Goal: Find specific page/section: Find specific page/section

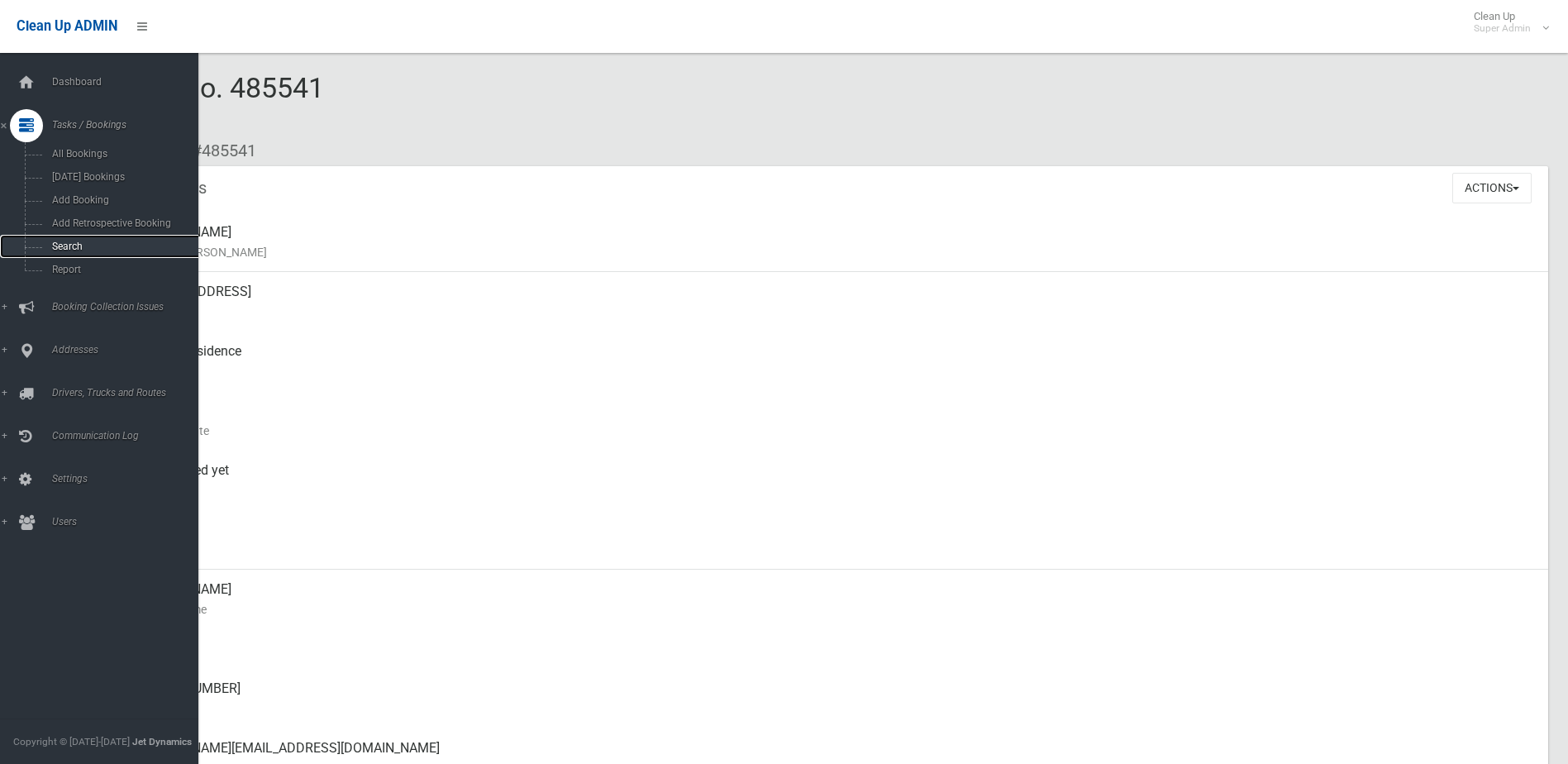
click at [77, 246] on span "Search" at bounding box center [122, 246] width 149 height 11
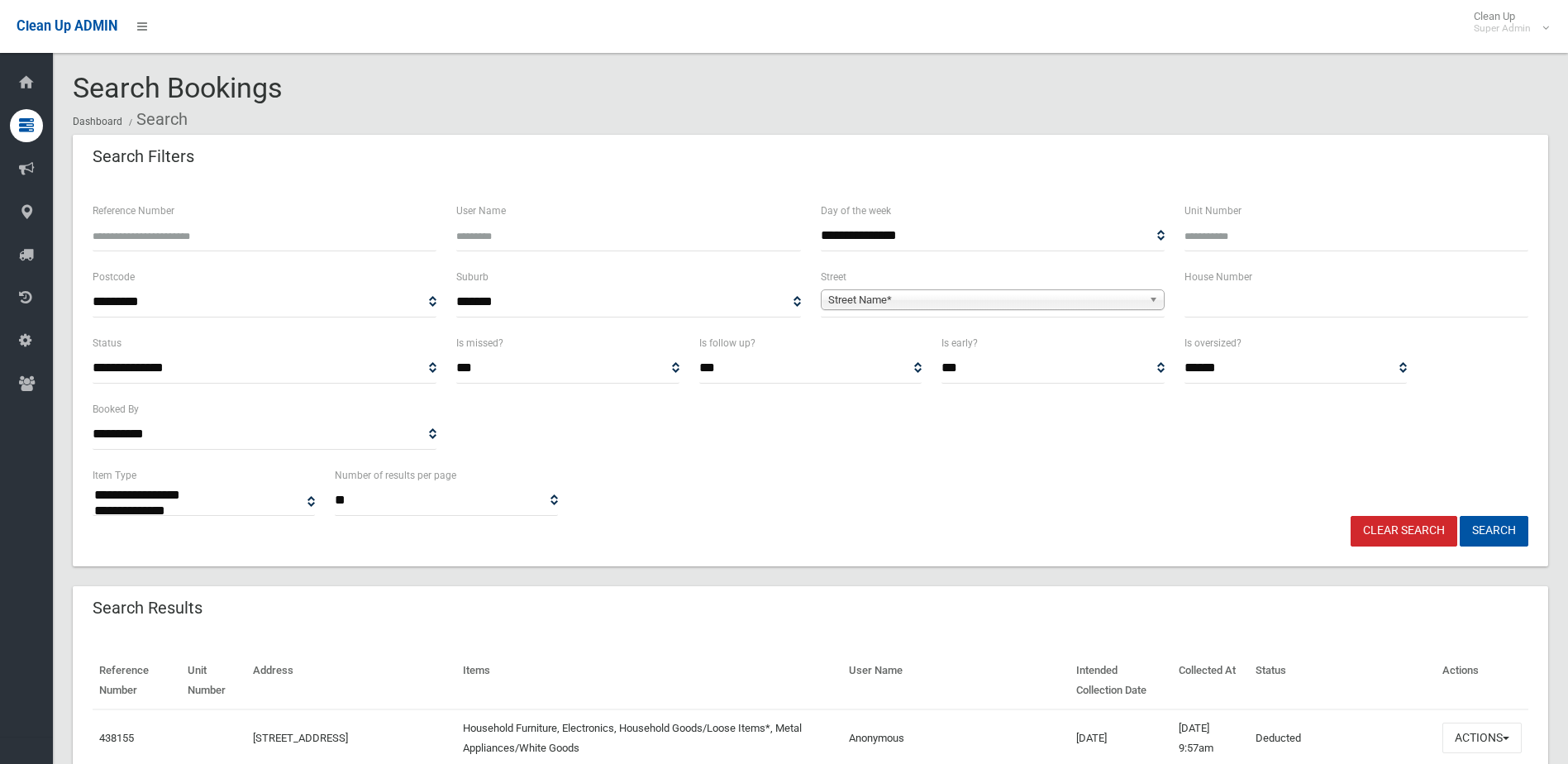
select select
click at [1203, 298] on input "text" at bounding box center [1357, 302] width 344 height 30
type input "***"
click at [895, 300] on span "Street Name*" at bounding box center [985, 299] width 315 height 20
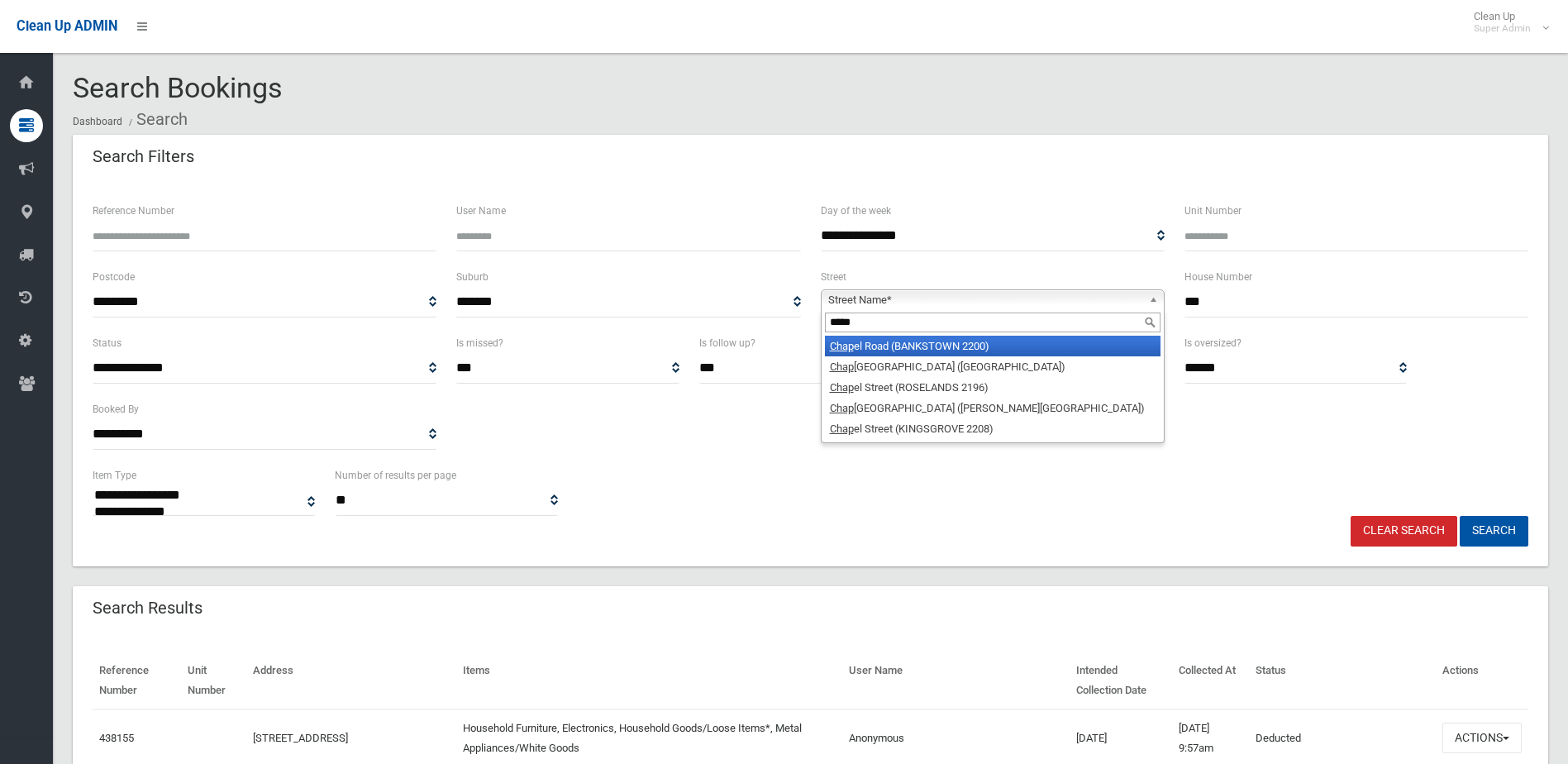
type input "******"
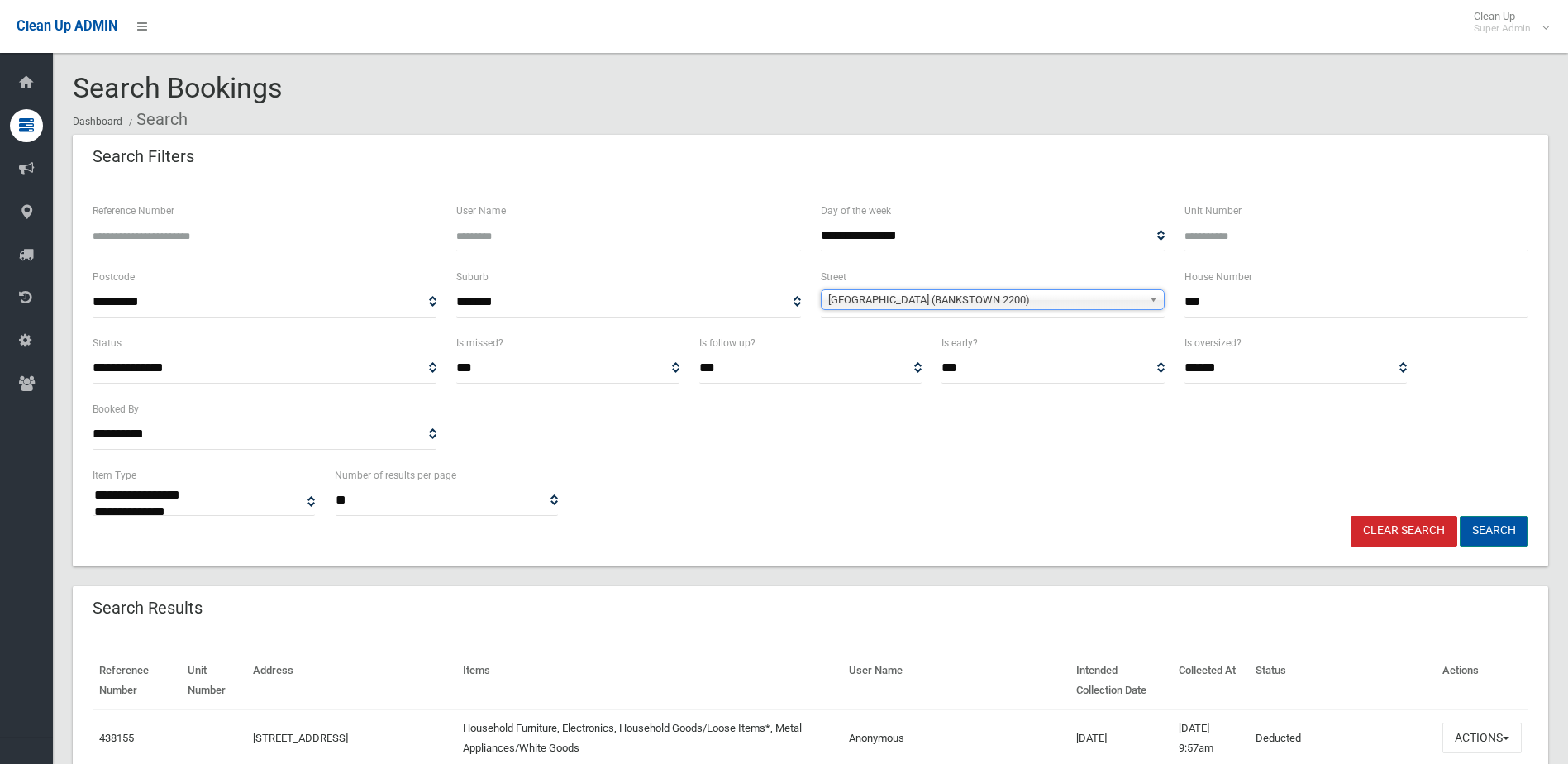
click at [1486, 531] on button "Search" at bounding box center [1495, 531] width 68 height 30
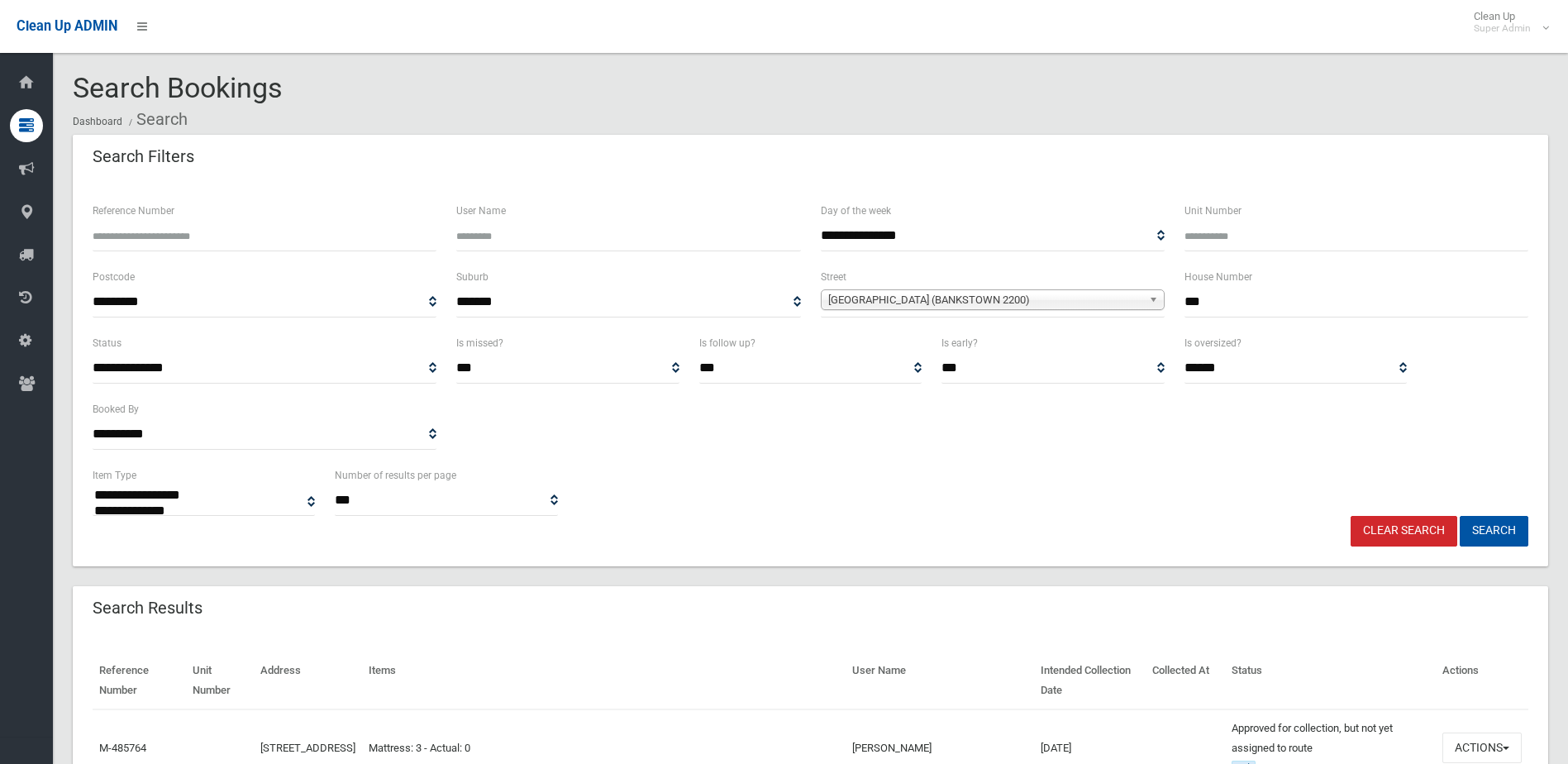
select select
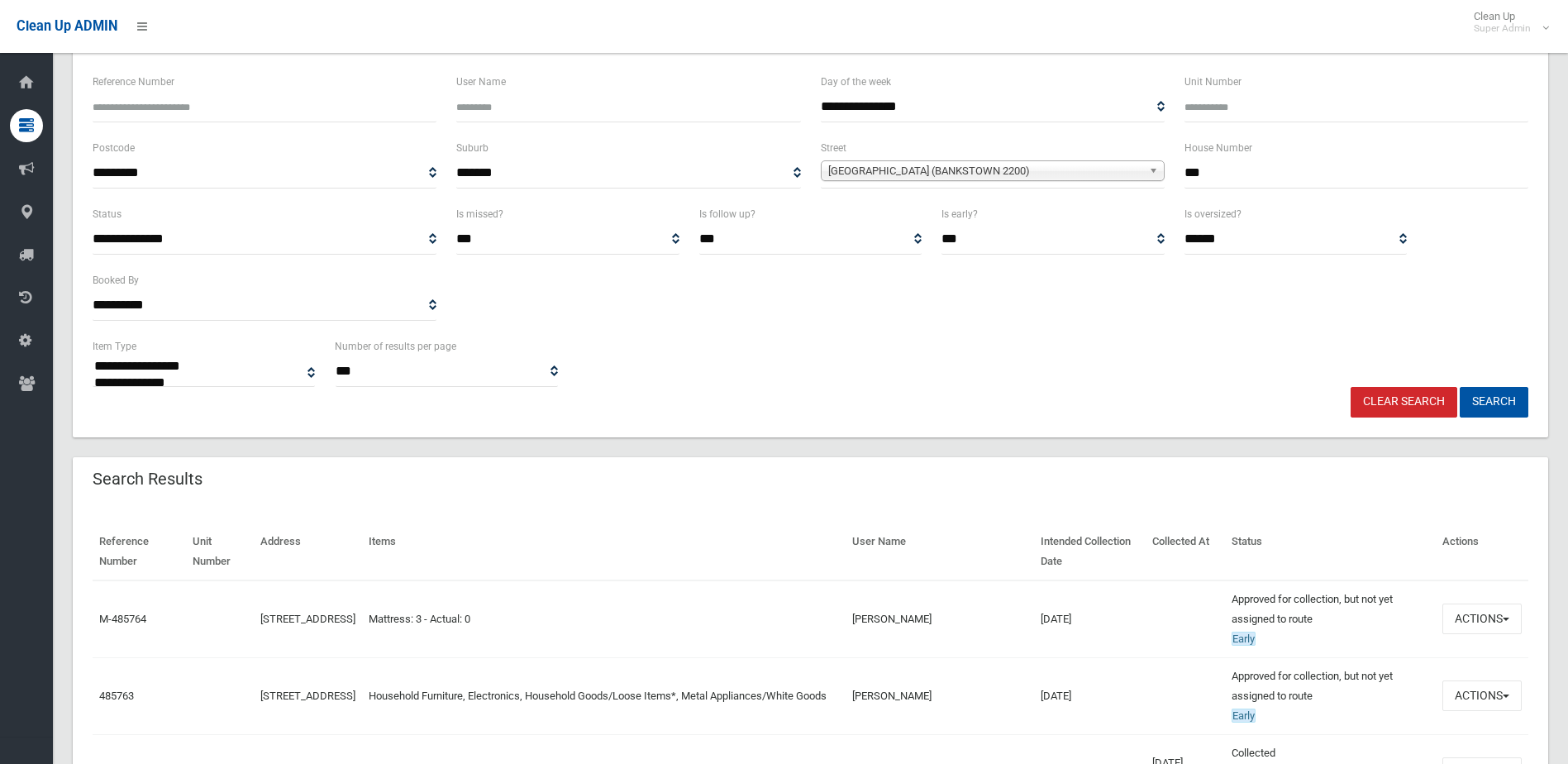
scroll to position [165, 0]
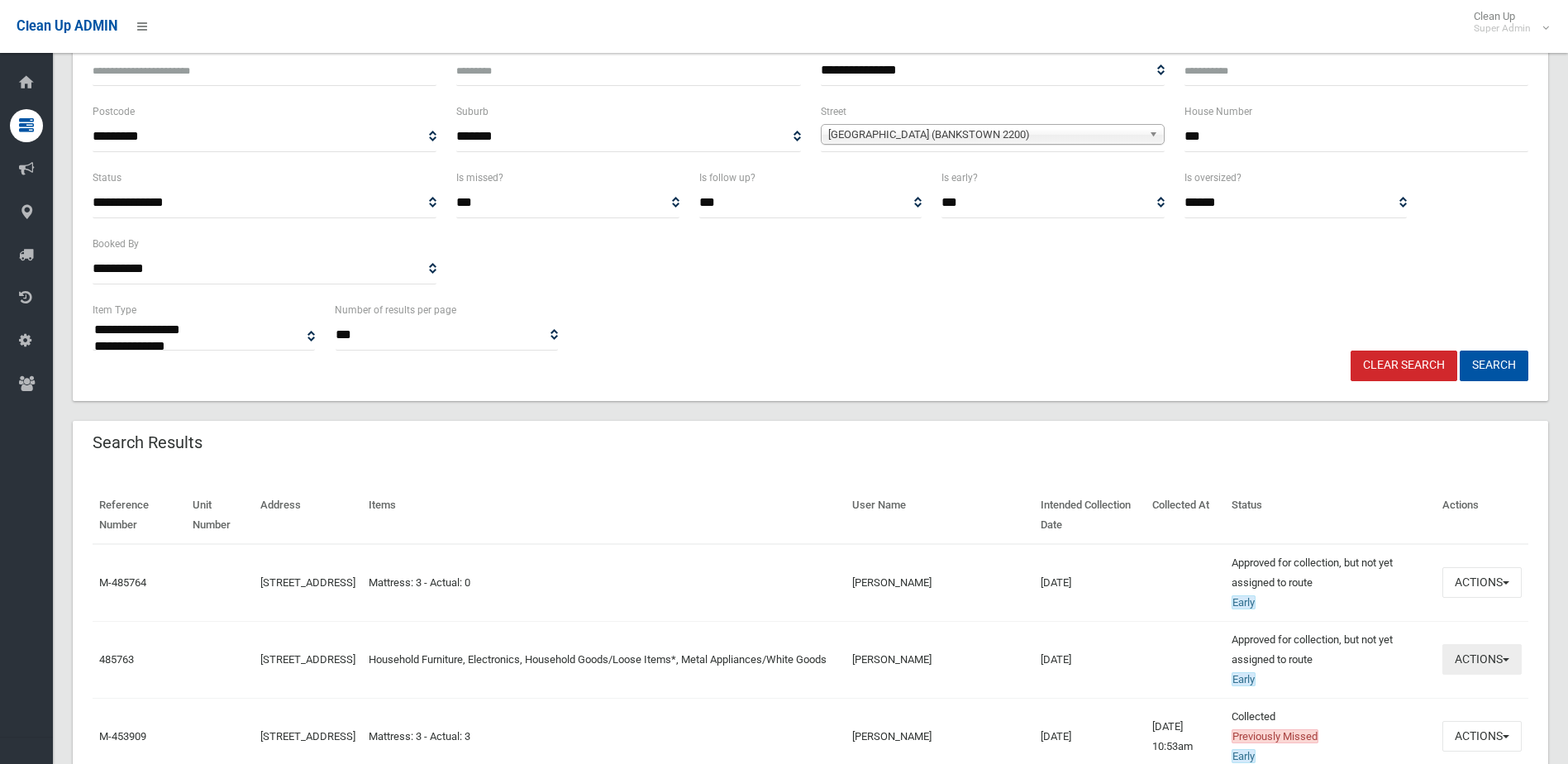
click at [1457, 659] on button "Actions" at bounding box center [1482, 659] width 80 height 30
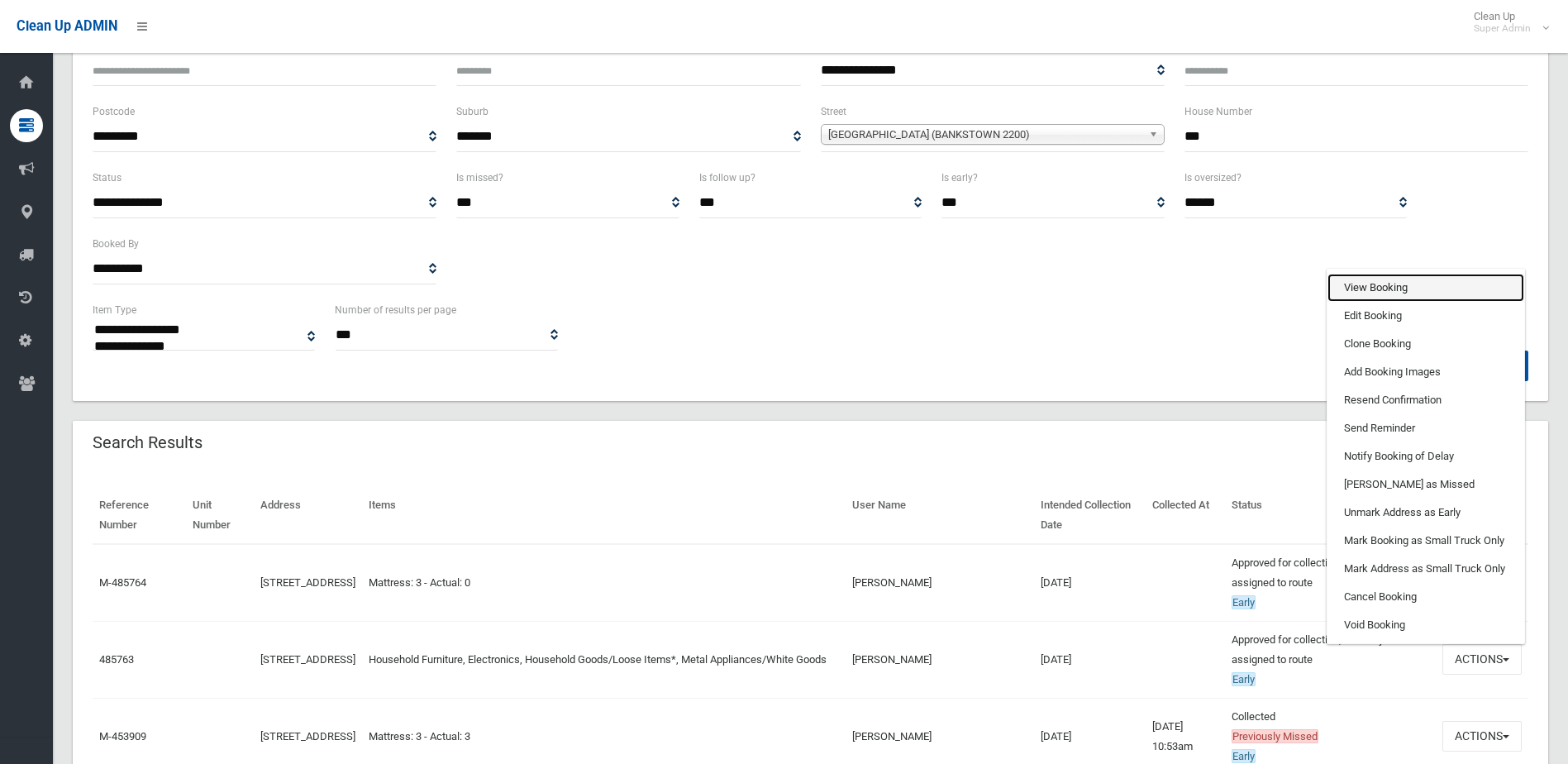
click at [1359, 293] on link "View Booking" at bounding box center [1425, 288] width 197 height 29
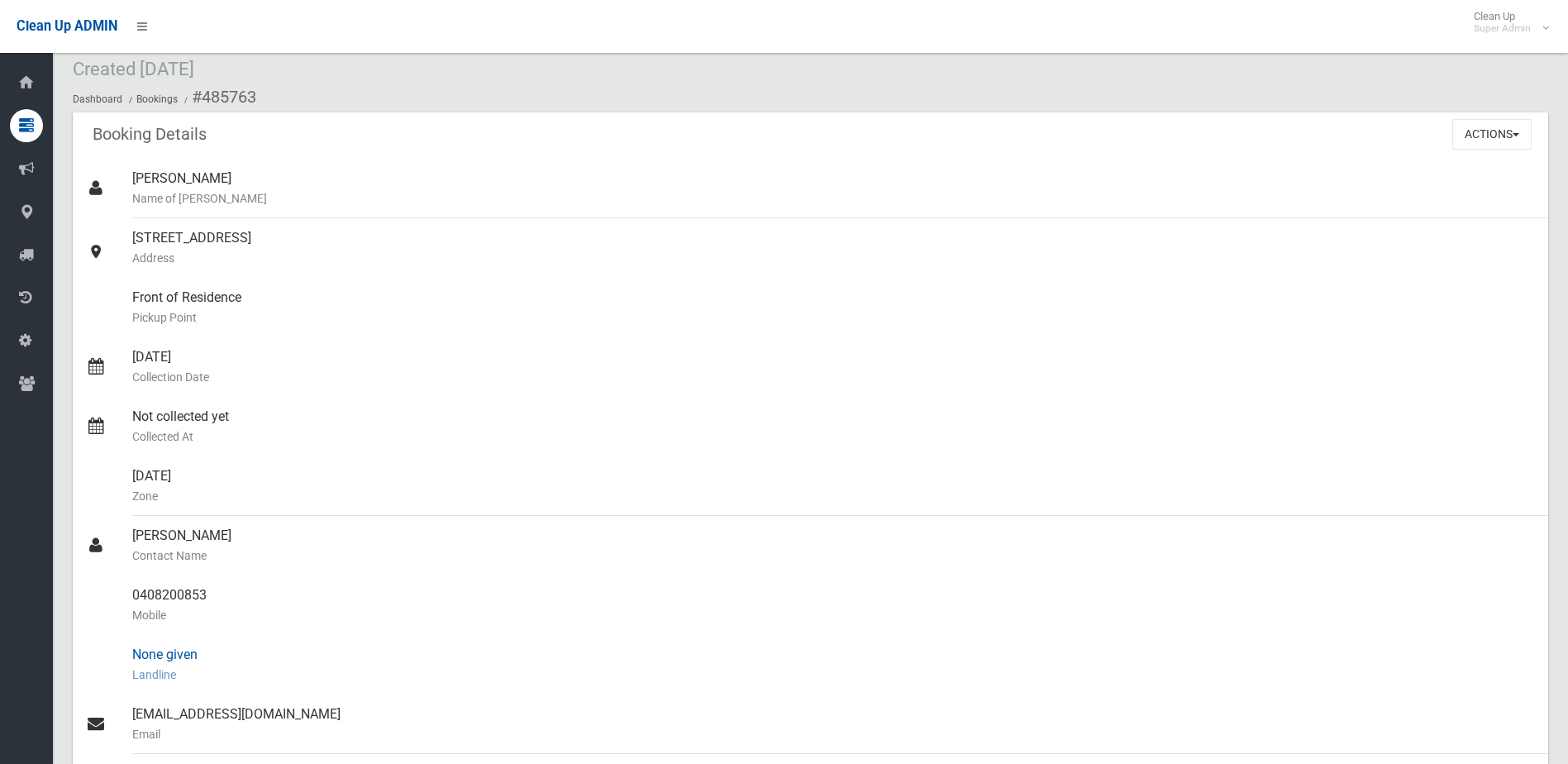
scroll to position [83, 0]
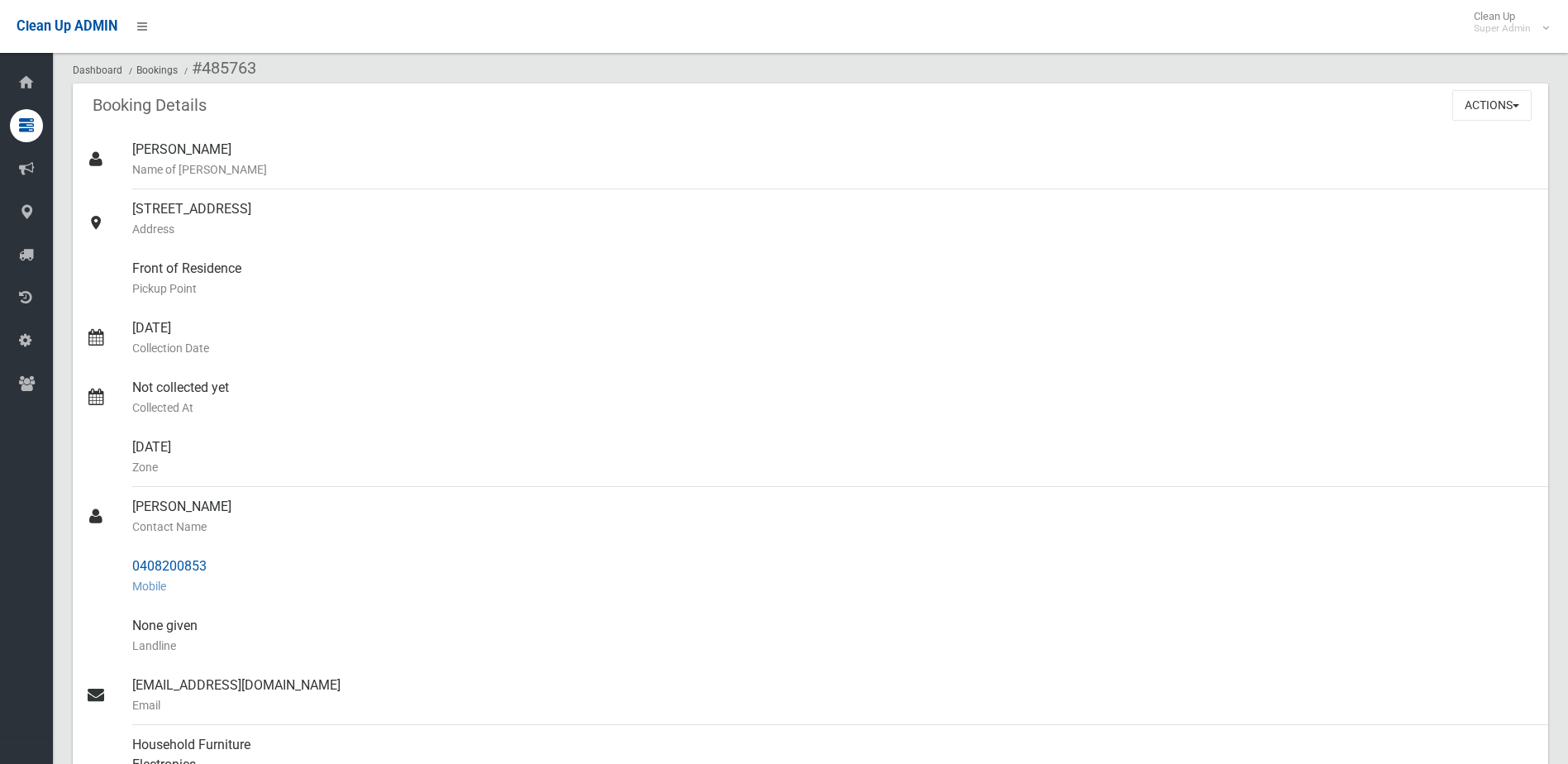
drag, startPoint x: 137, startPoint y: 563, endPoint x: 223, endPoint y: 568, distance: 86.1
click at [223, 568] on div "0408200853 Mobile" at bounding box center [833, 576] width 1403 height 60
drag, startPoint x: 223, startPoint y: 568, endPoint x: 200, endPoint y: 563, distance: 23.5
copy div "0408200853"
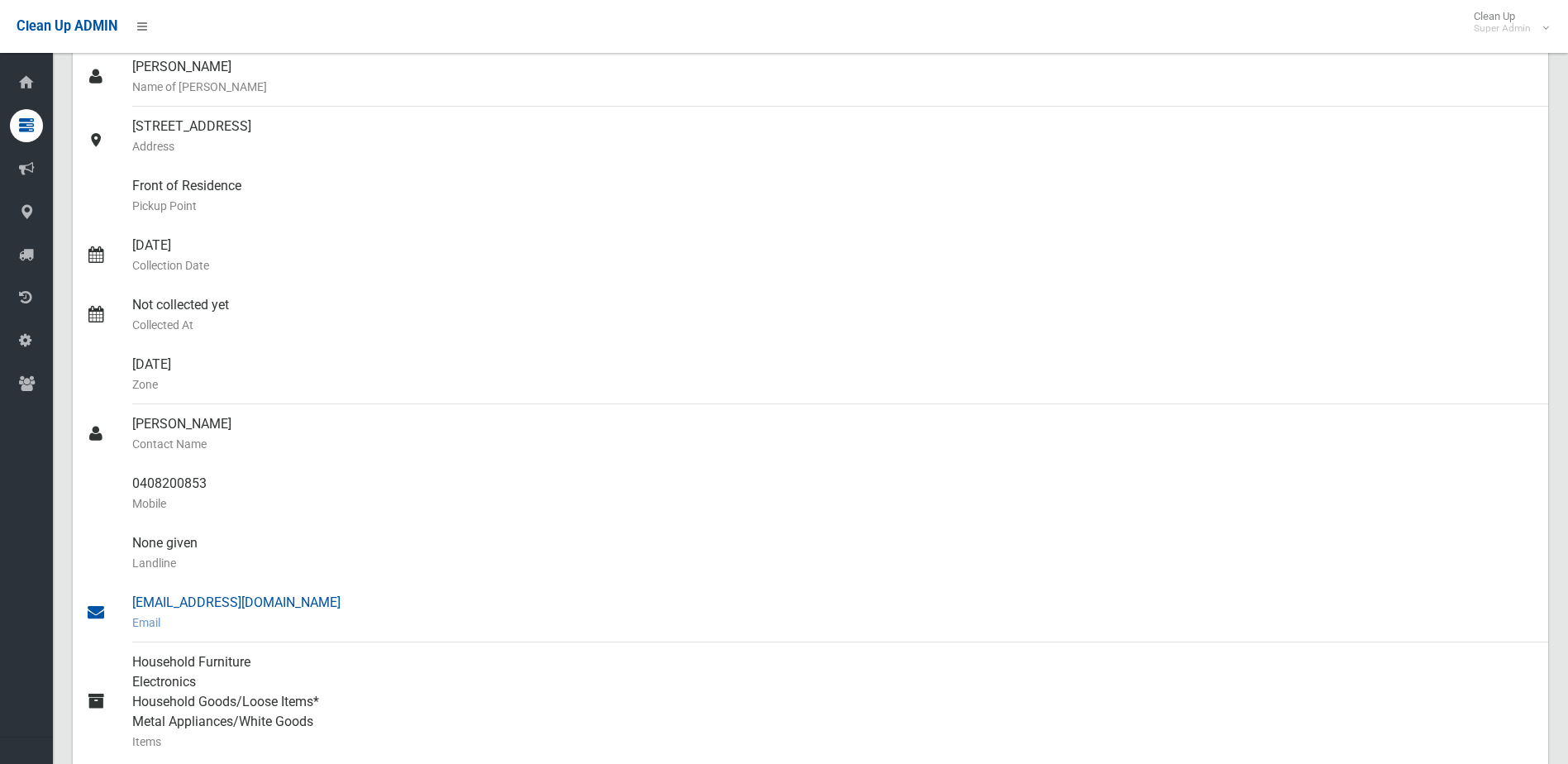
drag, startPoint x: 132, startPoint y: 421, endPoint x: 358, endPoint y: 602, distance: 289.5
click at [358, 602] on ul "Ivon Sebastian Name of Booker 159 Chapel Road, BANKSTOWN NSW 2200 Address Front…" at bounding box center [811, 464] width 1476 height 833
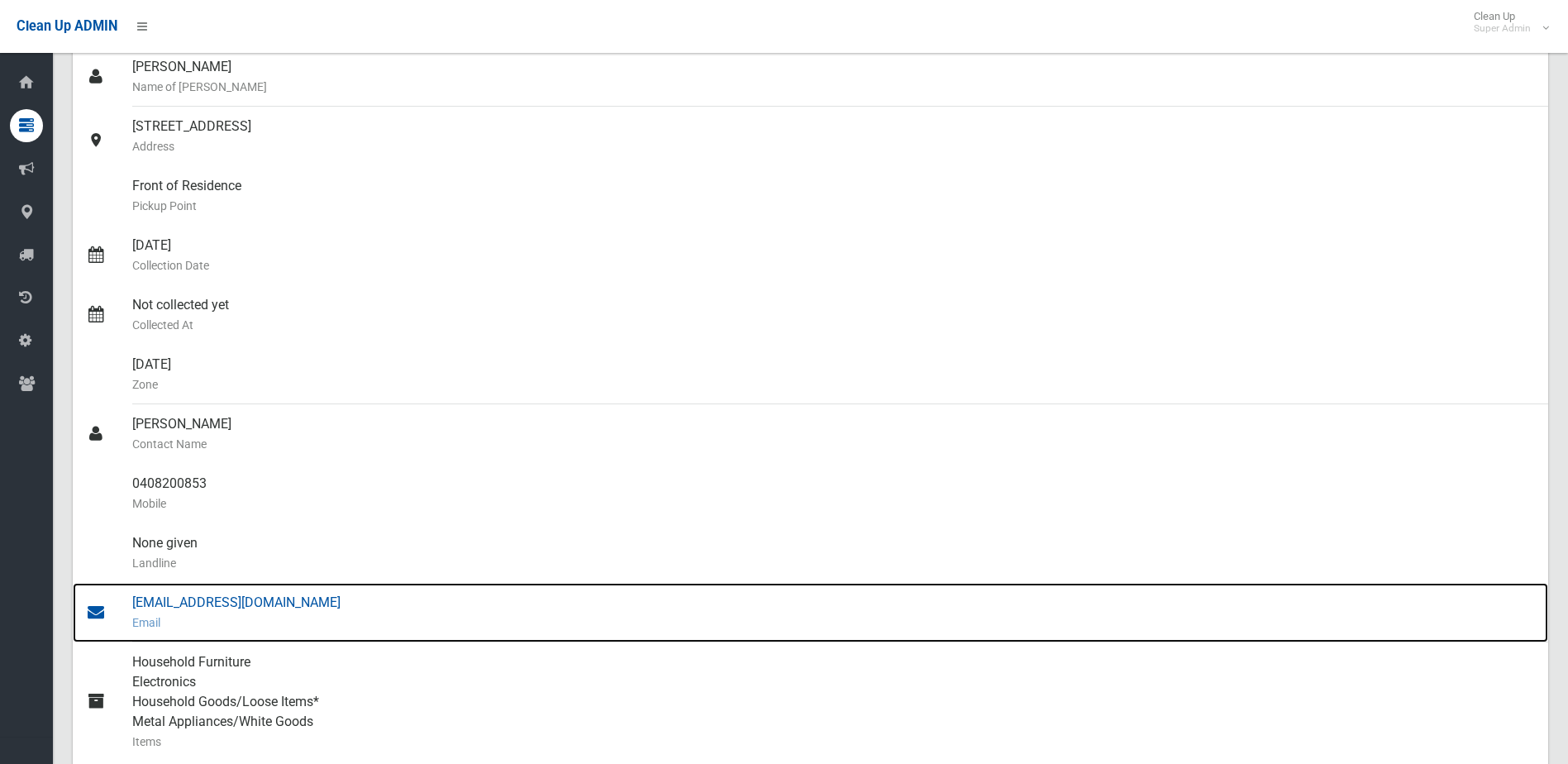
drag, startPoint x: 358, startPoint y: 602, endPoint x: 315, endPoint y: 605, distance: 43.1
copy ul "Christopher Roberts Contact Name 0408200853 Mobile None given Landline chrisjam…"
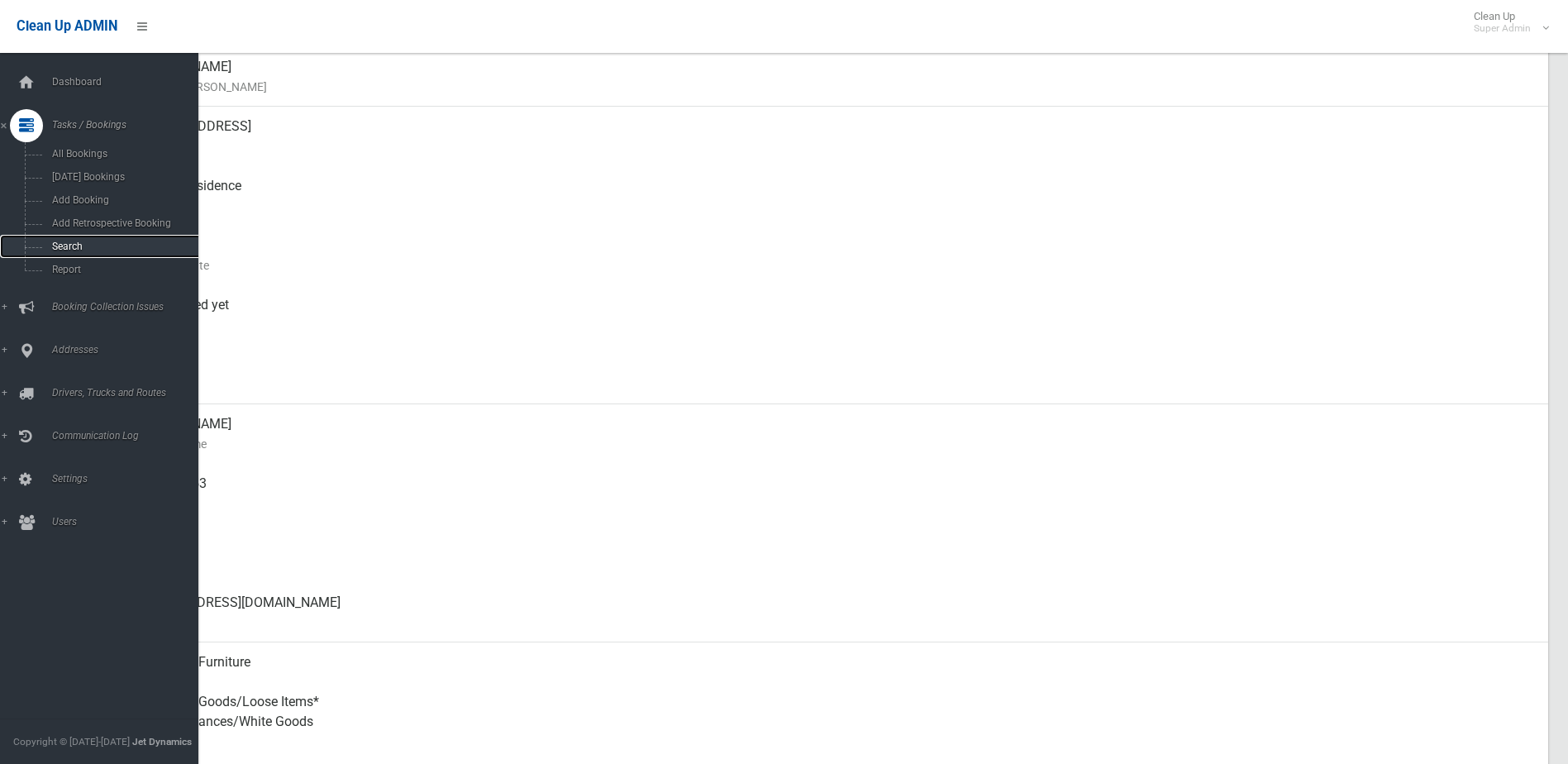
click at [68, 245] on span "Search" at bounding box center [122, 246] width 149 height 11
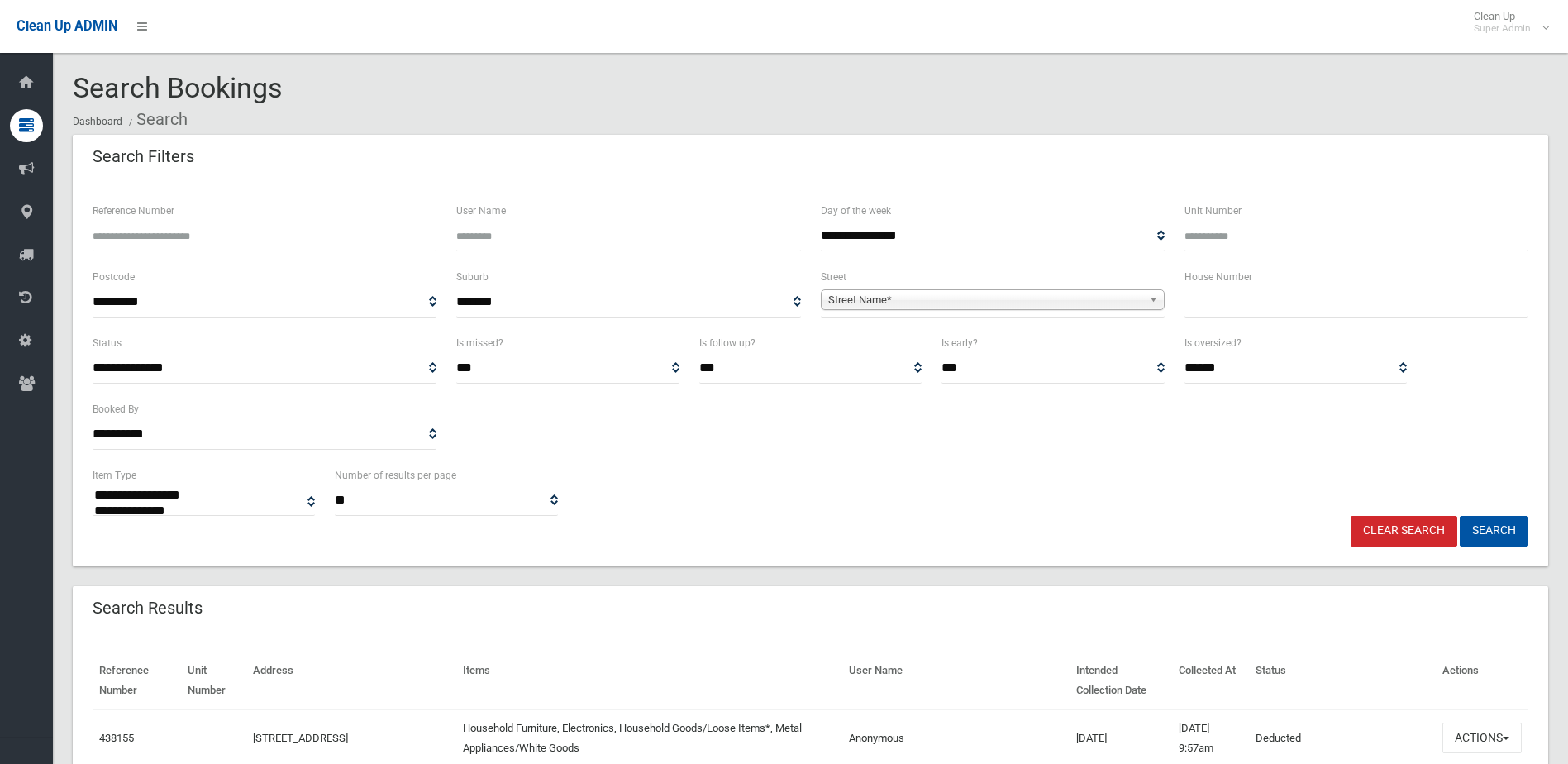
select select
click at [1218, 304] on input "text" at bounding box center [1357, 302] width 344 height 30
type input "**"
click at [925, 301] on span "Street Name*" at bounding box center [985, 299] width 315 height 20
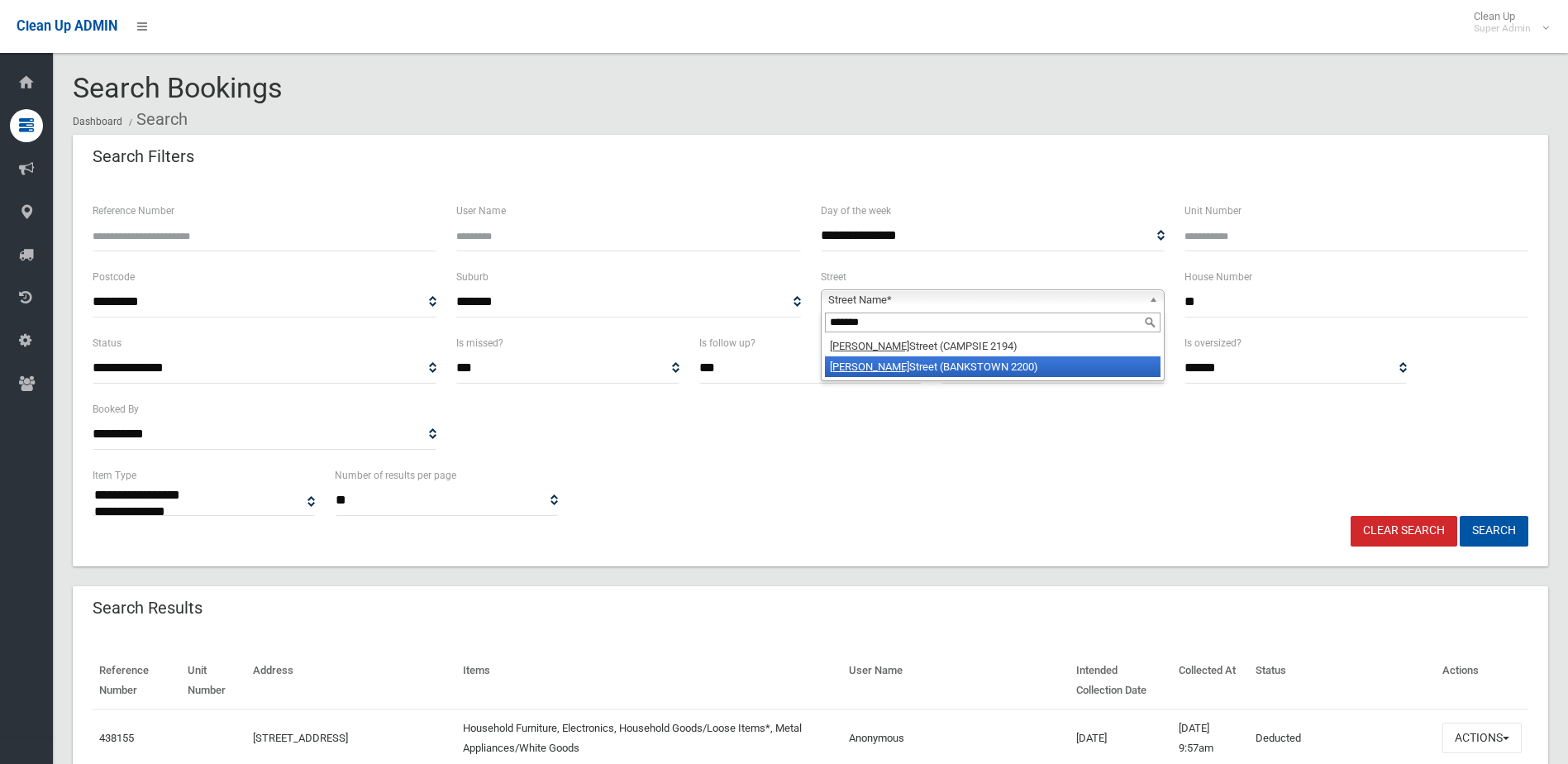
type input "*******"
click at [906, 359] on li "Stanley Street (BANKSTOWN 2200)" at bounding box center [992, 367] width 335 height 21
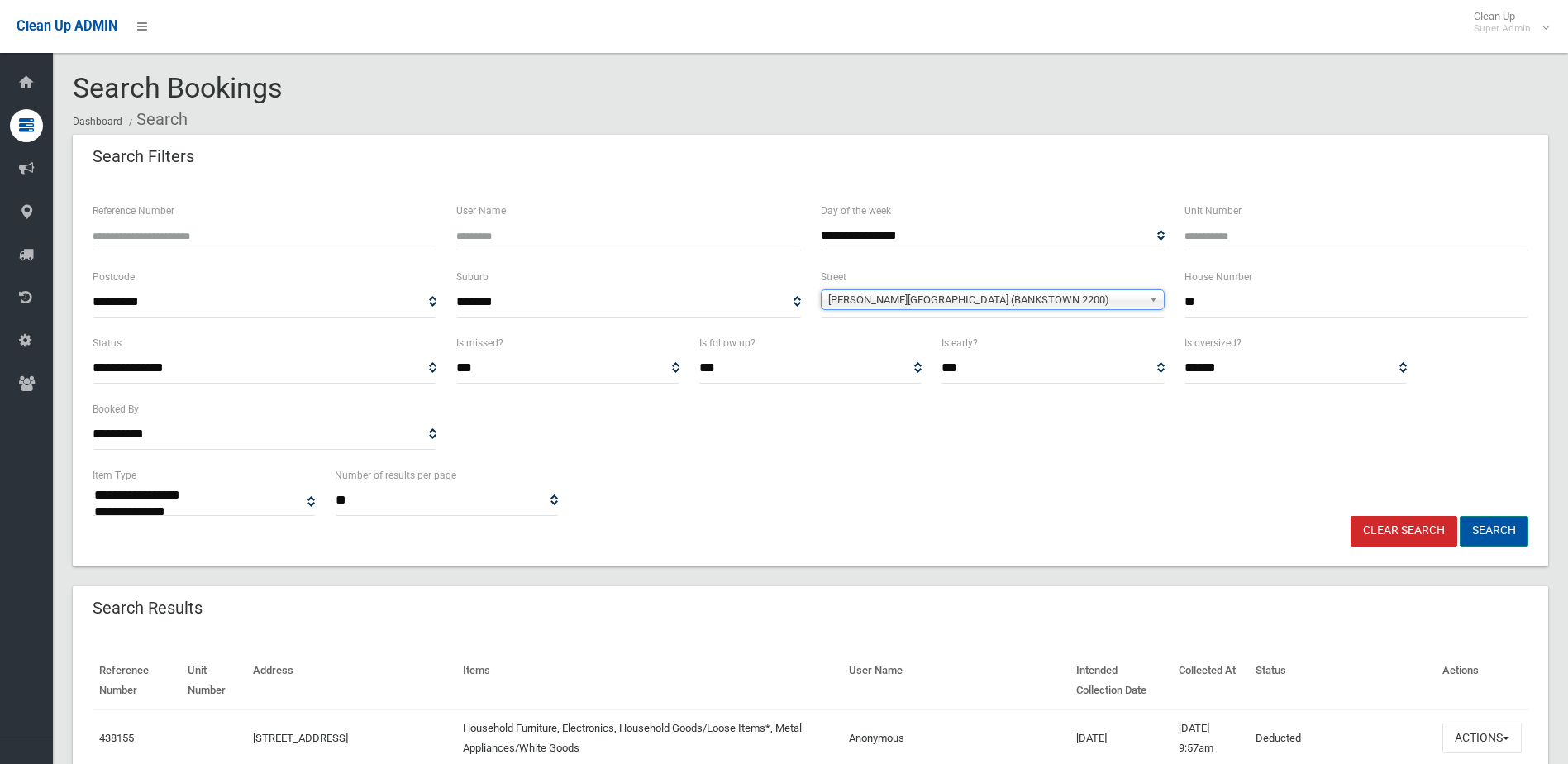
click at [1496, 535] on button "Search" at bounding box center [1495, 531] width 68 height 30
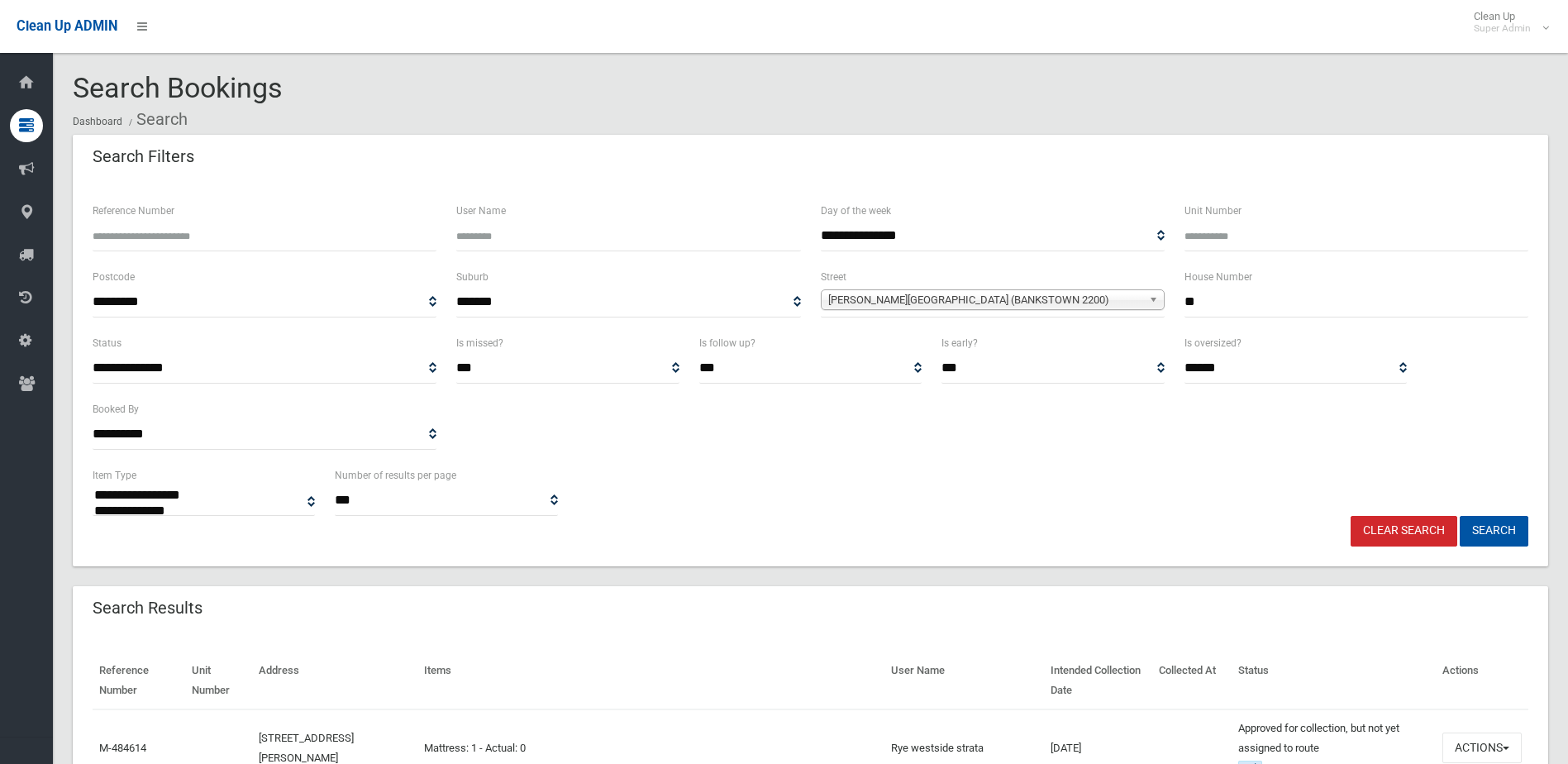
select select
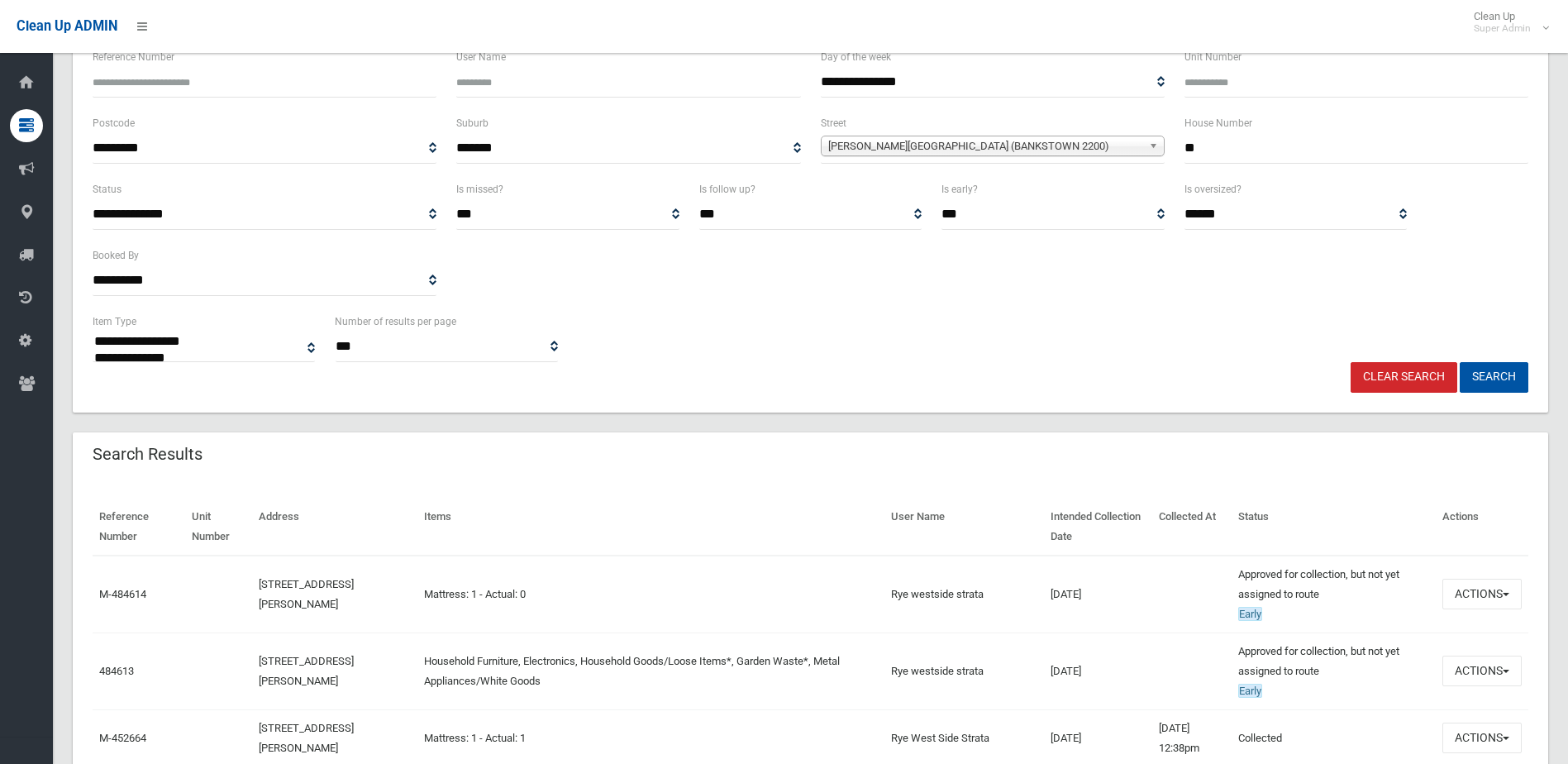
scroll to position [165, 0]
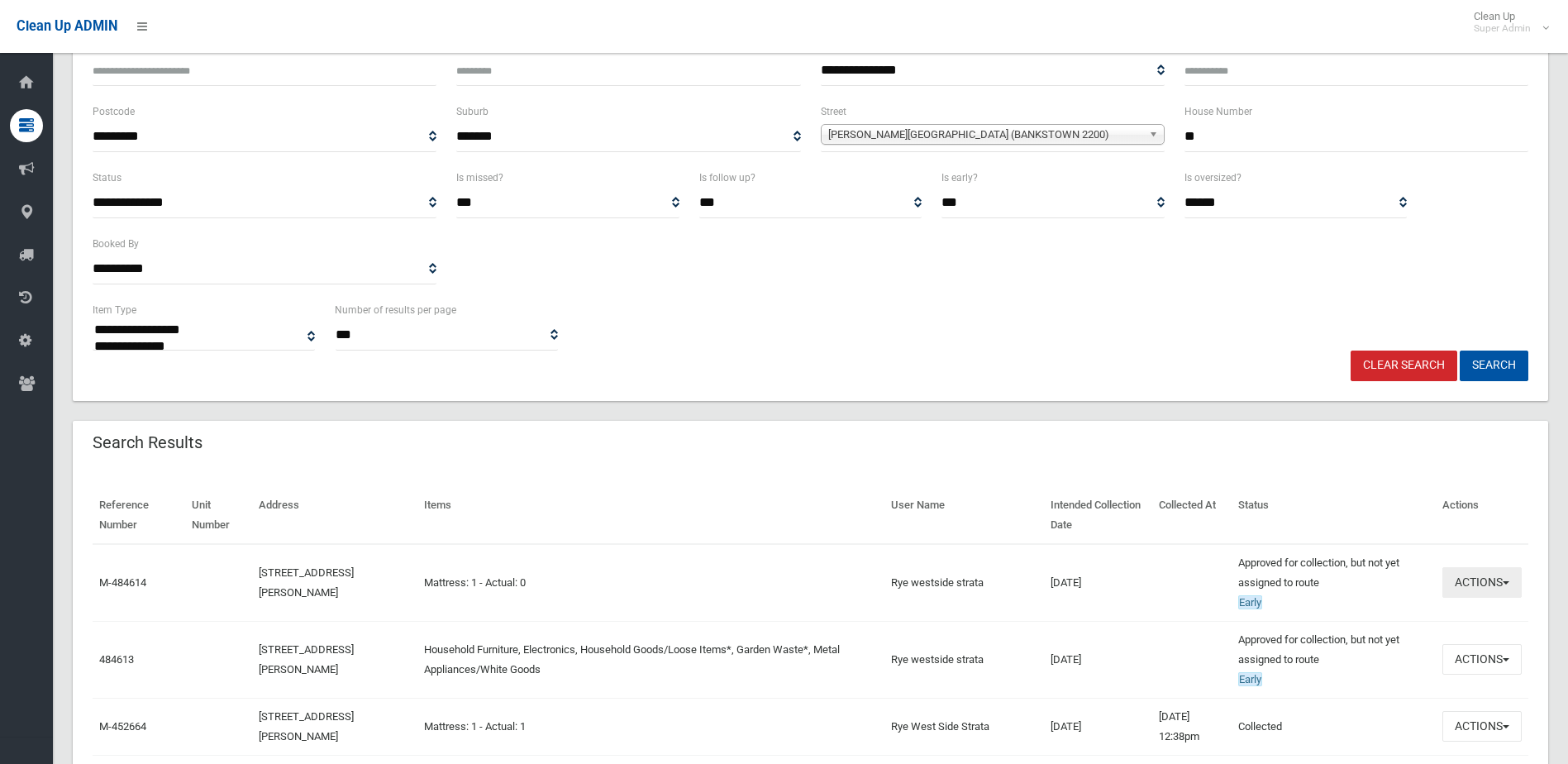
click at [1473, 576] on button "Actions" at bounding box center [1482, 583] width 80 height 30
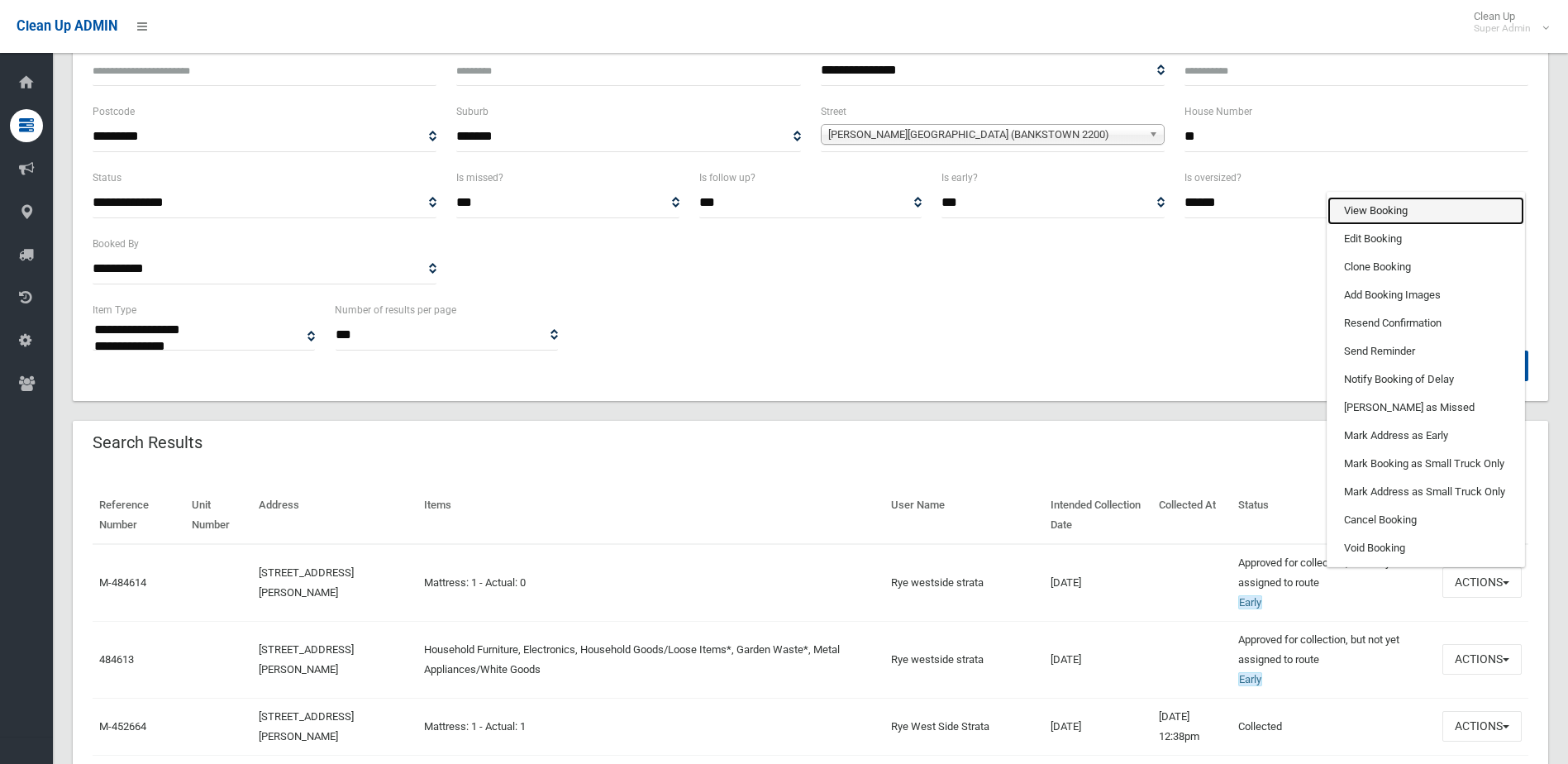
click at [1370, 207] on link "View Booking" at bounding box center [1425, 211] width 197 height 29
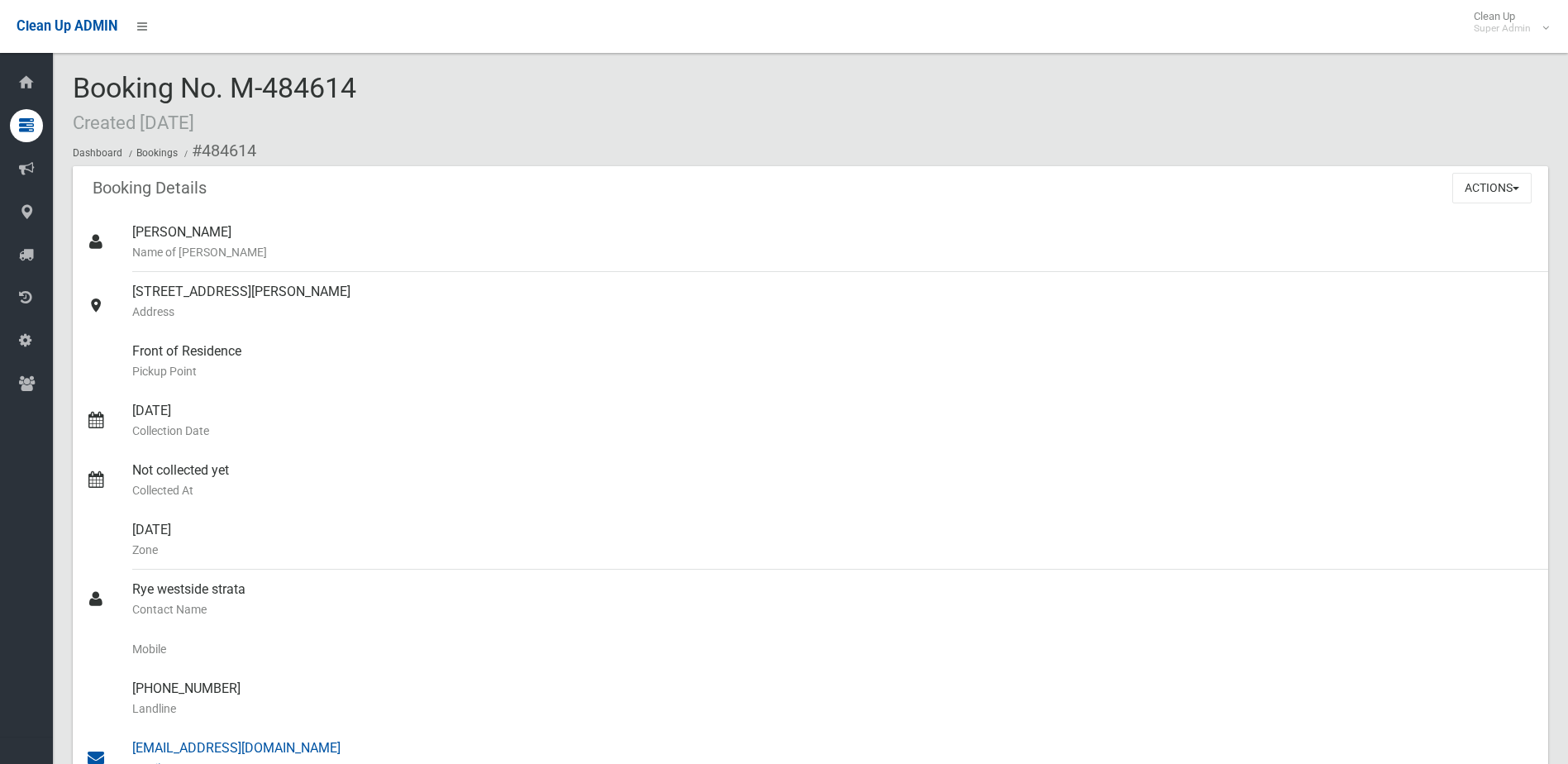
drag, startPoint x: 134, startPoint y: 585, endPoint x: 294, endPoint y: 746, distance: 227.0
click at [294, 746] on ul "[PERSON_NAME] Name of [PERSON_NAME] [STREET_ADDRESS][PERSON_NAME] Address Front…" at bounding box center [811, 589] width 1476 height 754
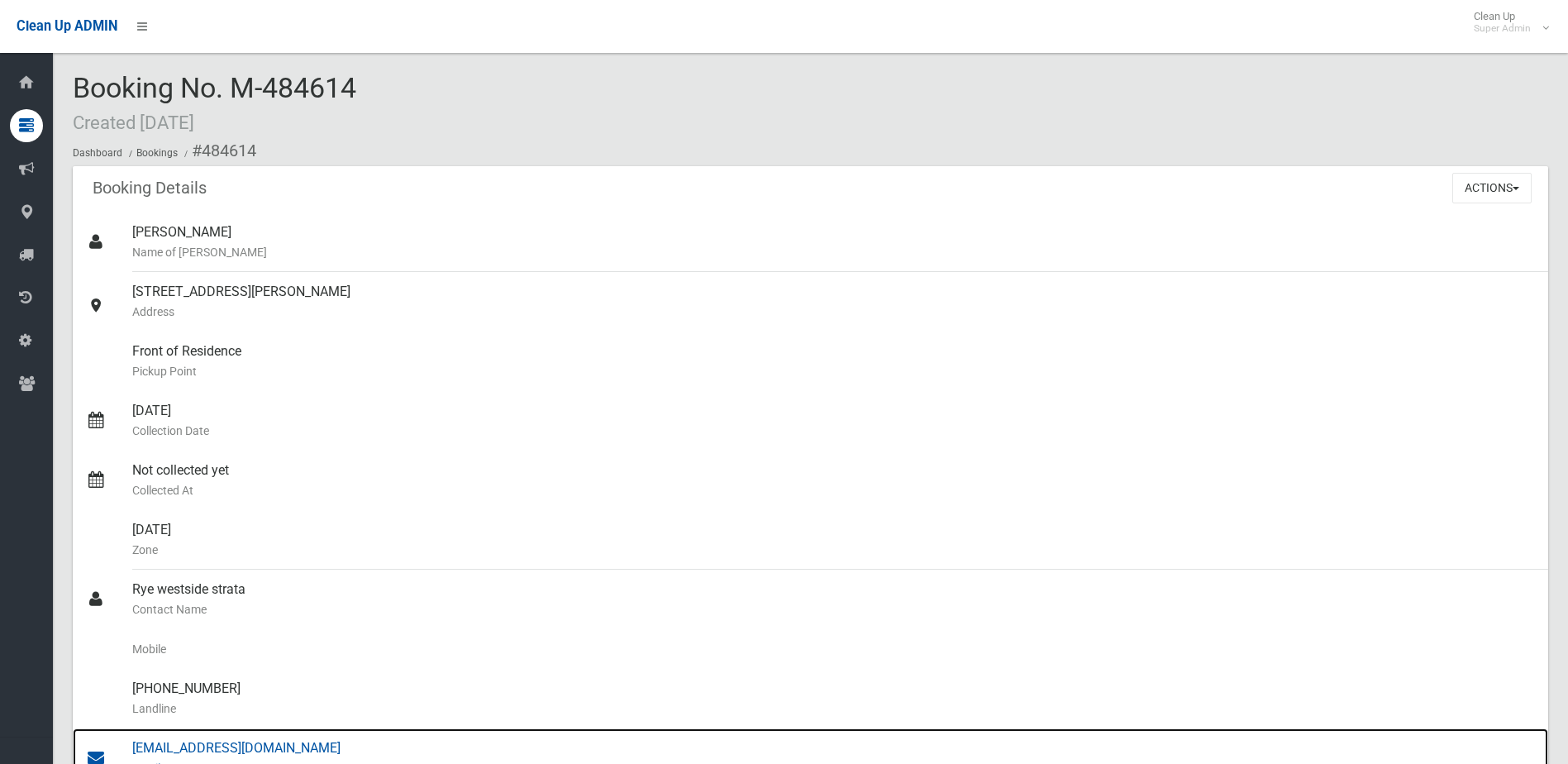
drag, startPoint x: 294, startPoint y: 746, endPoint x: 256, endPoint y: 744, distance: 38.1
copy ul "Rye westside strata Contact Name Mobile [PHONE_NUMBER] Landline [EMAIL_ADDRESS]…"
